Goal: Find contact information

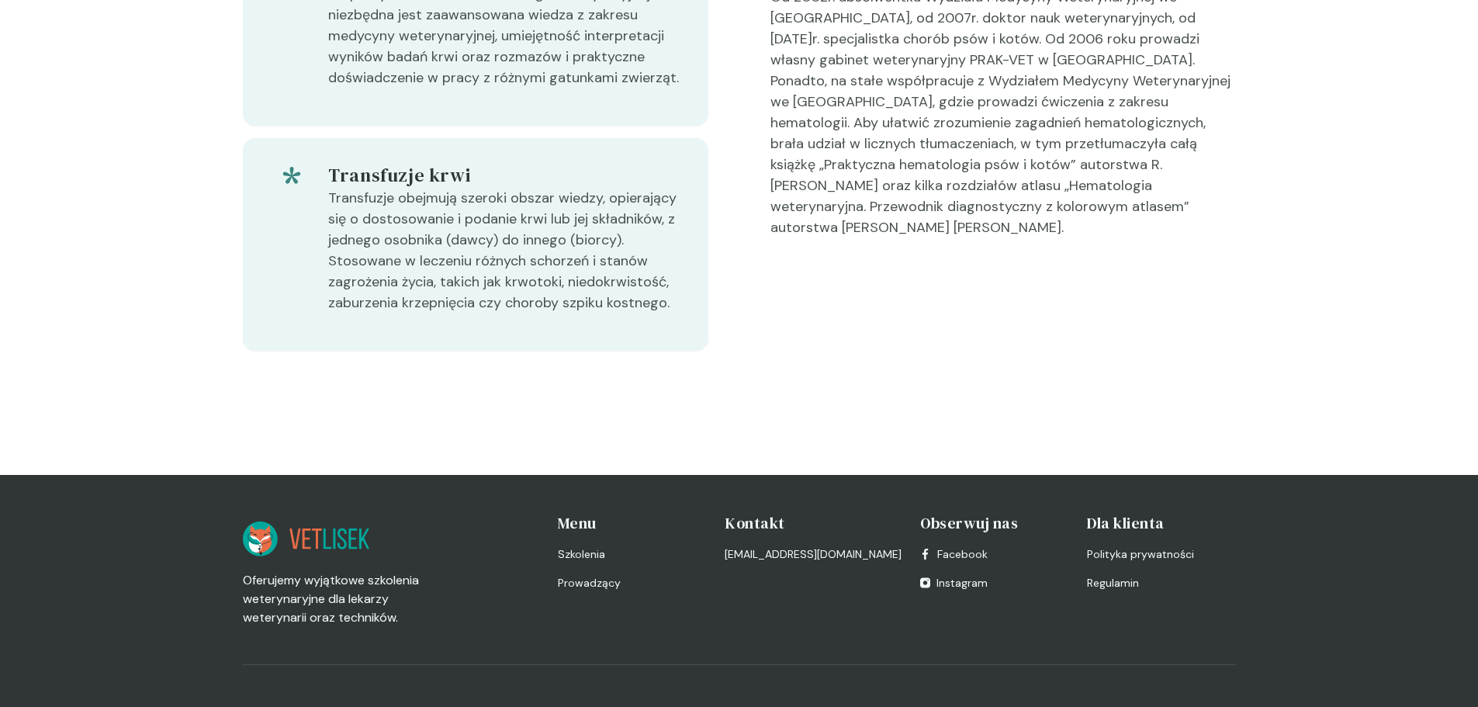
scroll to position [663, 0]
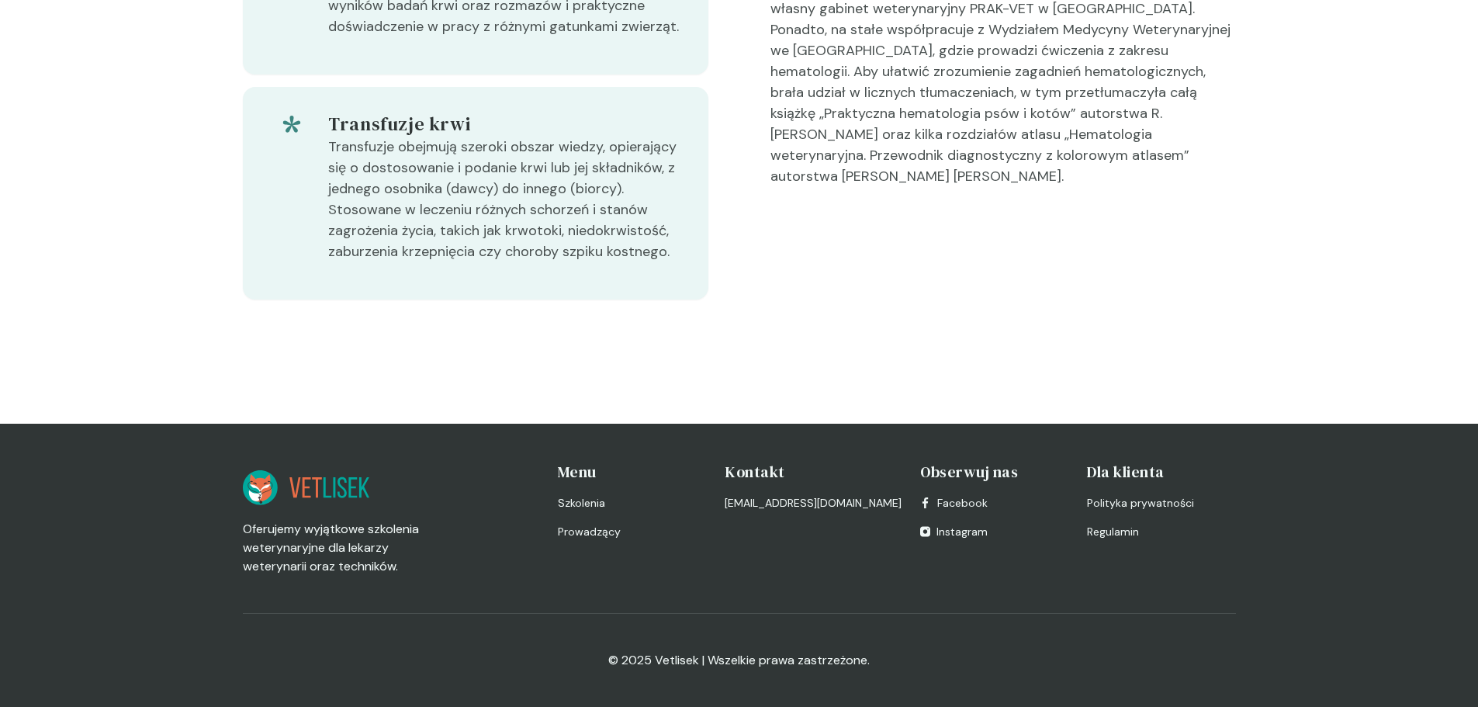
click at [762, 477] on h4 "Kontakt" at bounding box center [813, 472] width 177 height 22
click at [768, 506] on link "[EMAIL_ADDRESS][DOMAIN_NAME]" at bounding box center [813, 503] width 177 height 16
click at [1030, 371] on div "Hematologia Do pracy w dziedzinie hematologii weterynaryjnej niezbędna jest zaa…" at bounding box center [739, 122] width 993 height 603
click at [746, 470] on h4 "Kontakt" at bounding box center [813, 472] width 177 height 22
click at [763, 509] on link "[EMAIL_ADDRESS][DOMAIN_NAME]" at bounding box center [813, 503] width 177 height 16
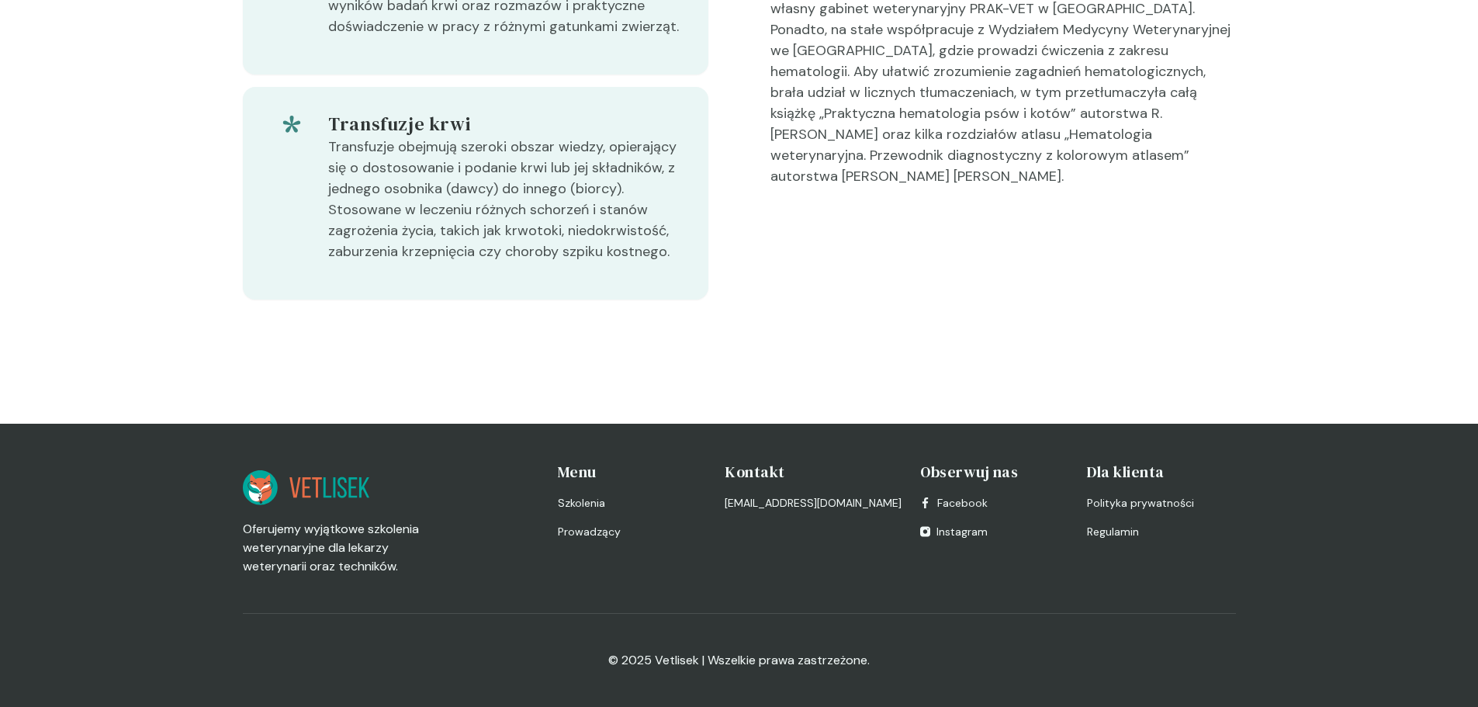
click at [1010, 322] on div "Hematologia Do pracy w dziedzinie hematologii weterynaryjnej niezbędna jest zaa…" at bounding box center [739, 122] width 993 height 603
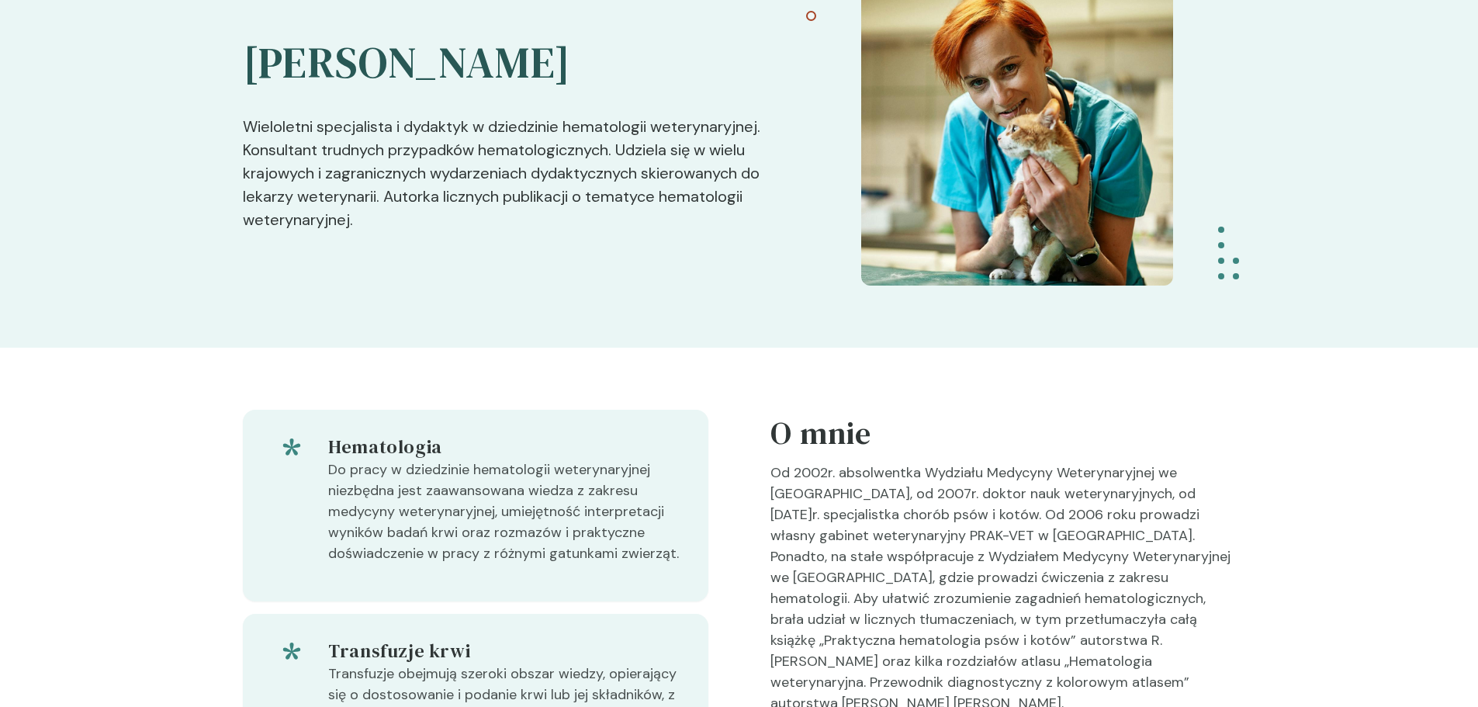
scroll to position [0, 0]
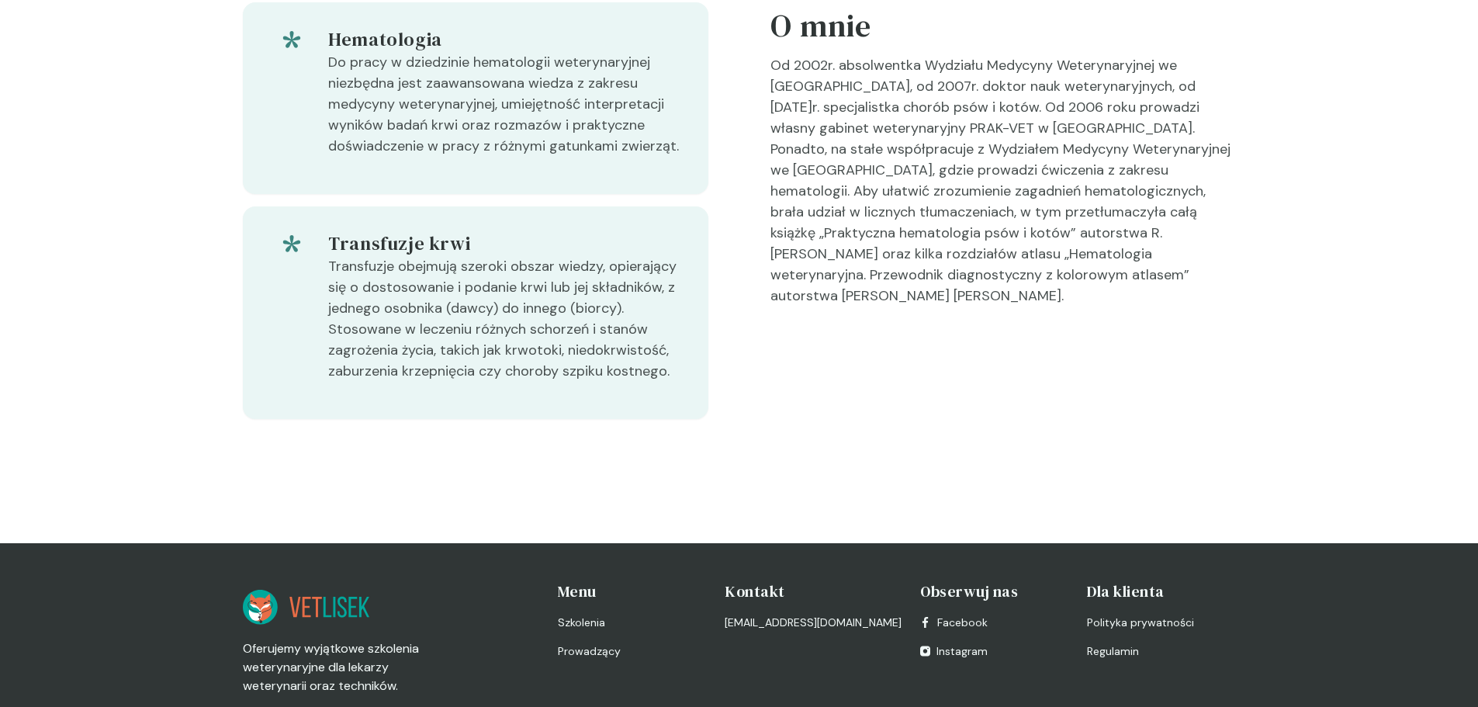
scroll to position [663, 0]
